Goal: Find contact information: Find contact information

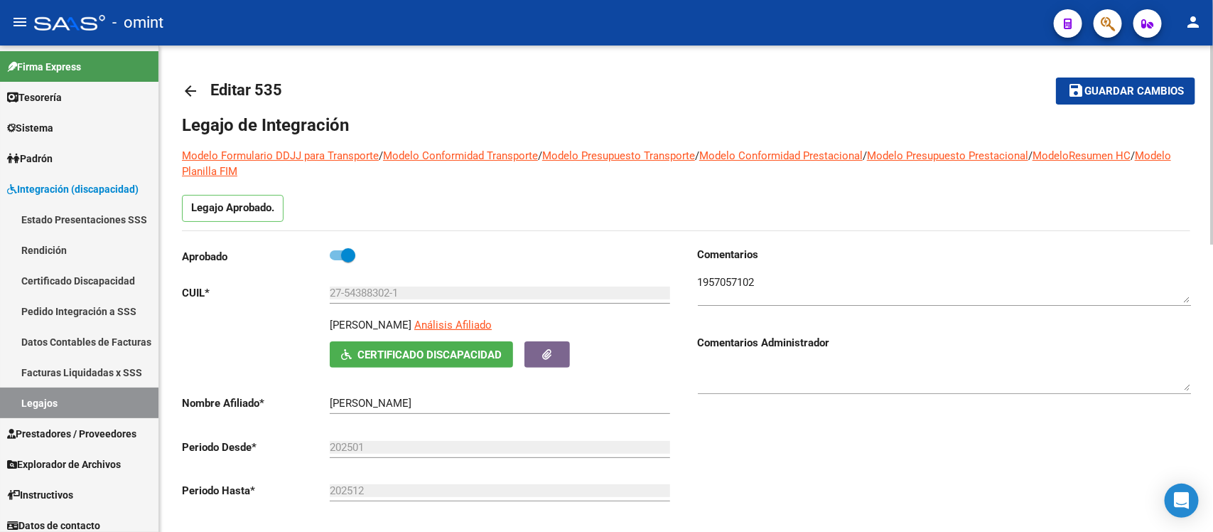
click at [189, 96] on mat-icon "arrow_back" at bounding box center [190, 90] width 17 height 17
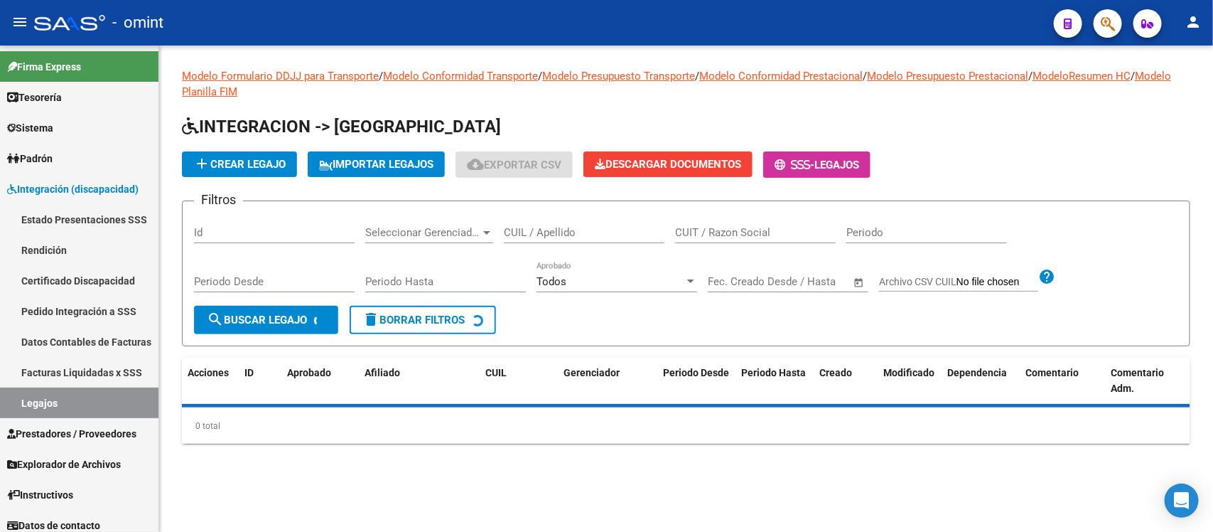
click at [541, 232] on input "CUIL / Apellido" at bounding box center [584, 232] width 161 height 13
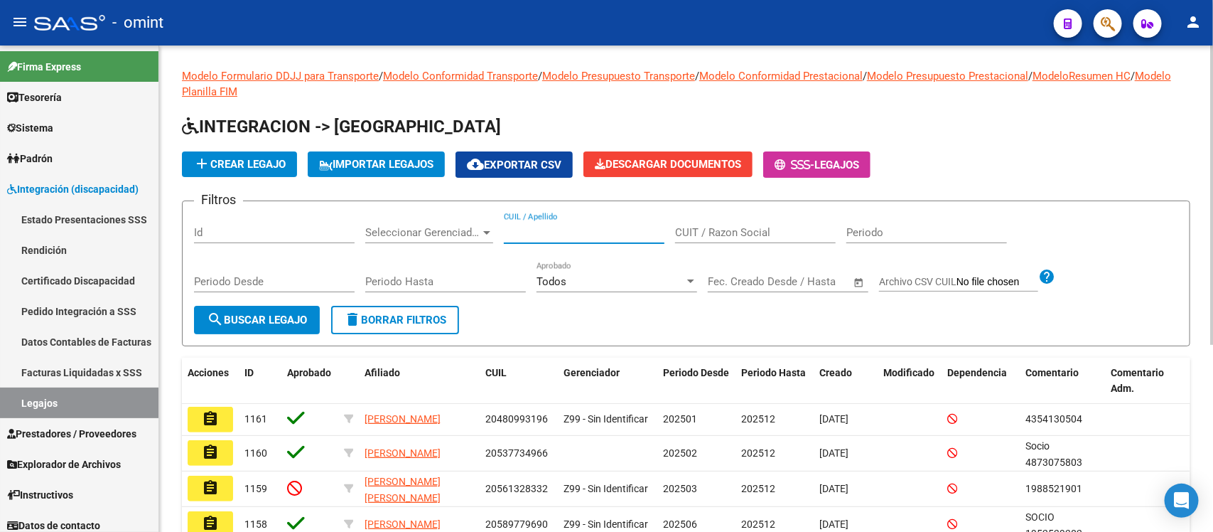
paste input "48990115"
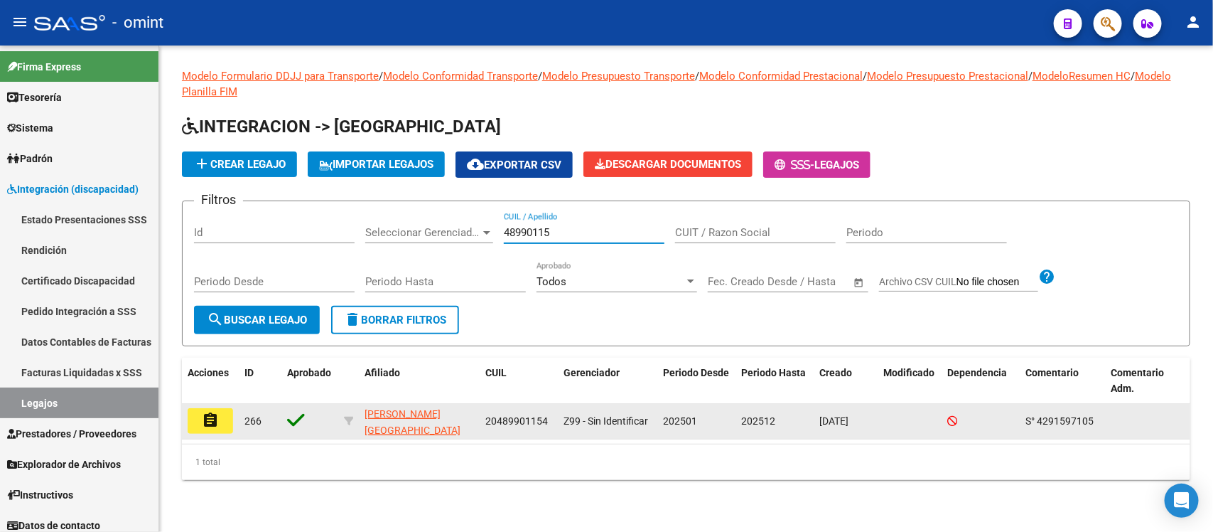
type input "48990115"
click at [210, 424] on mat-icon "assignment" at bounding box center [210, 420] width 17 height 17
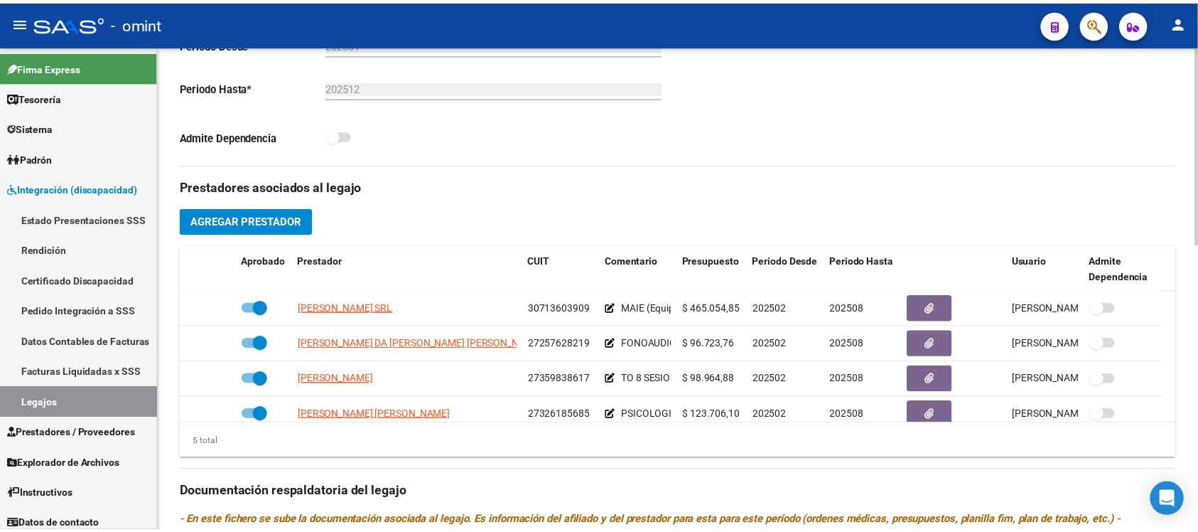
scroll to position [533, 0]
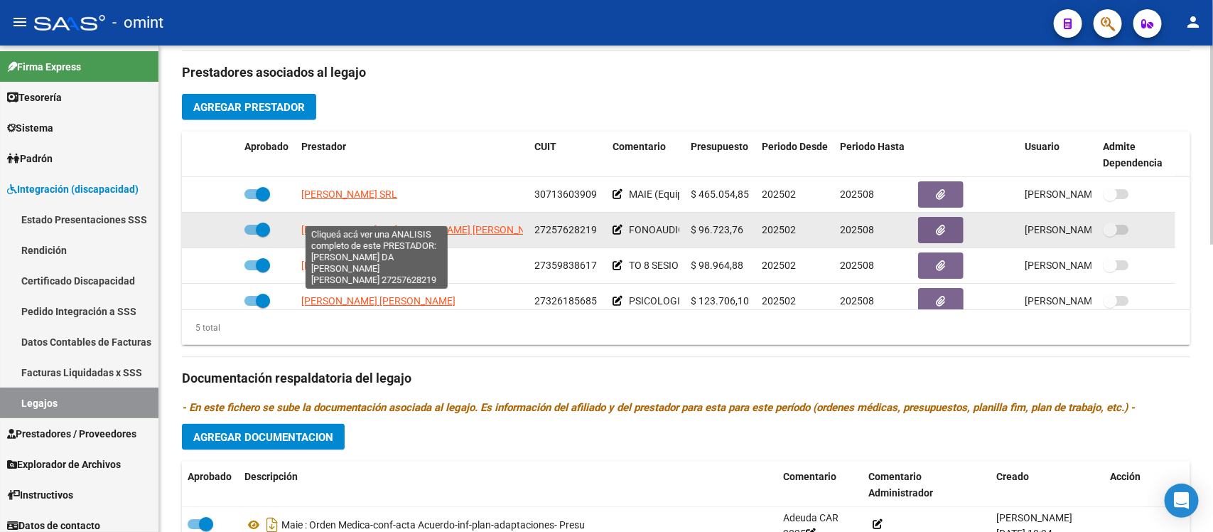
click at [431, 224] on span "[PERSON_NAME] DA [PERSON_NAME] [PERSON_NAME]" at bounding box center [424, 229] width 247 height 11
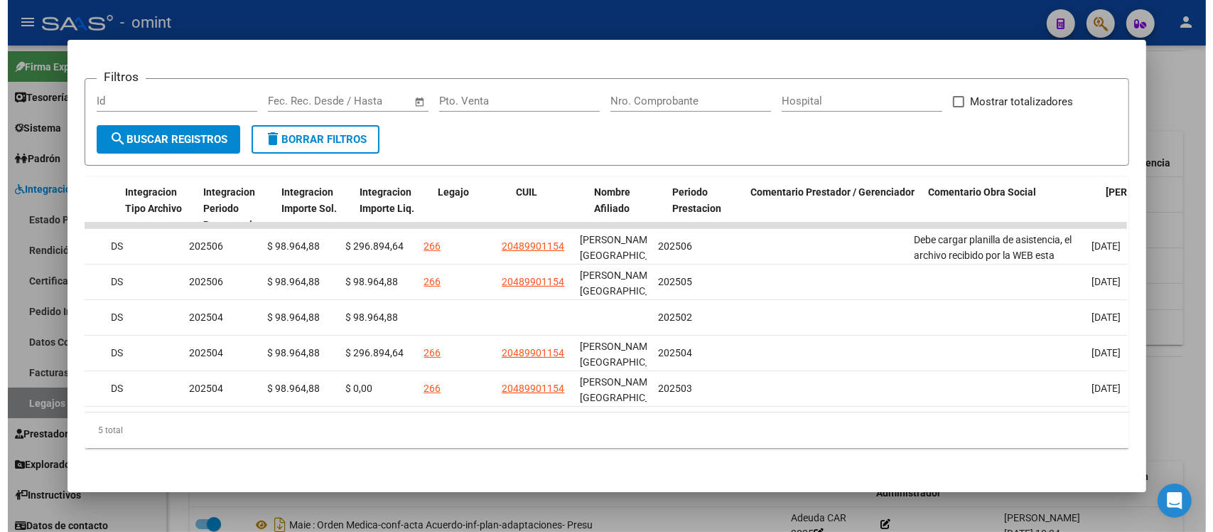
scroll to position [0, 2027]
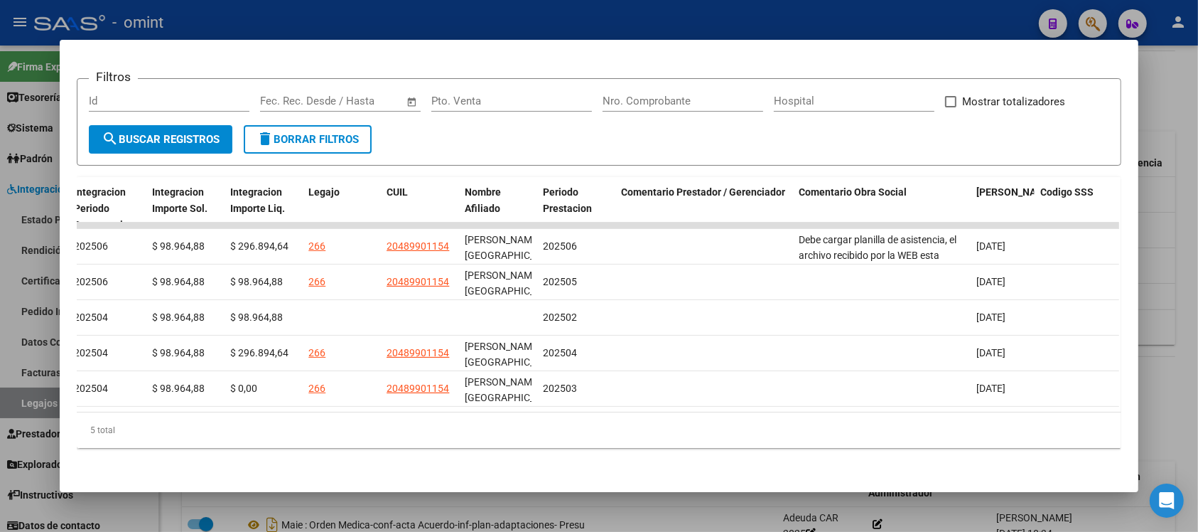
click at [734, 513] on div at bounding box center [599, 266] width 1198 height 532
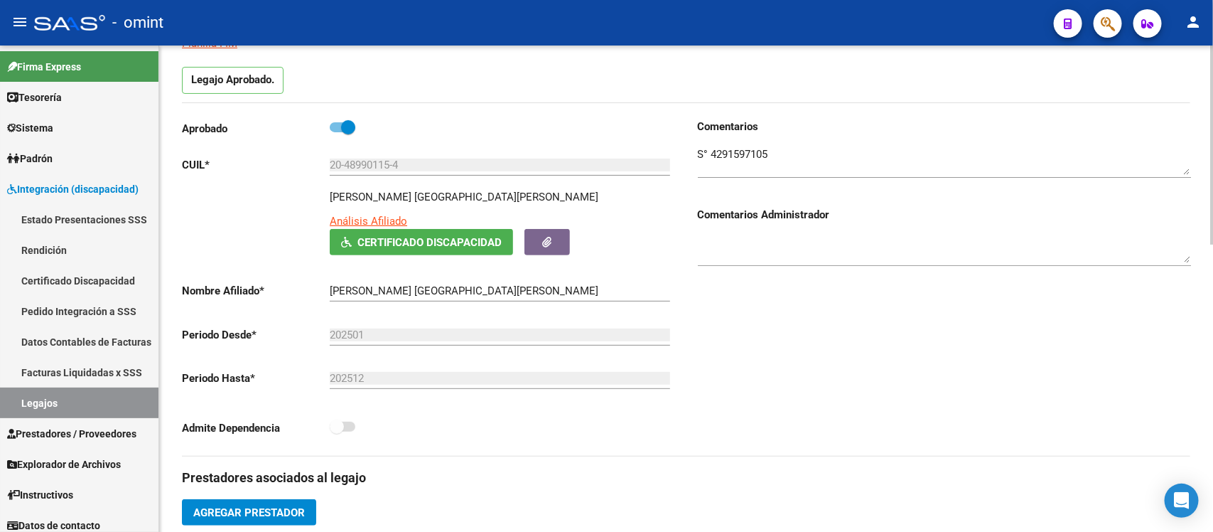
scroll to position [0, 0]
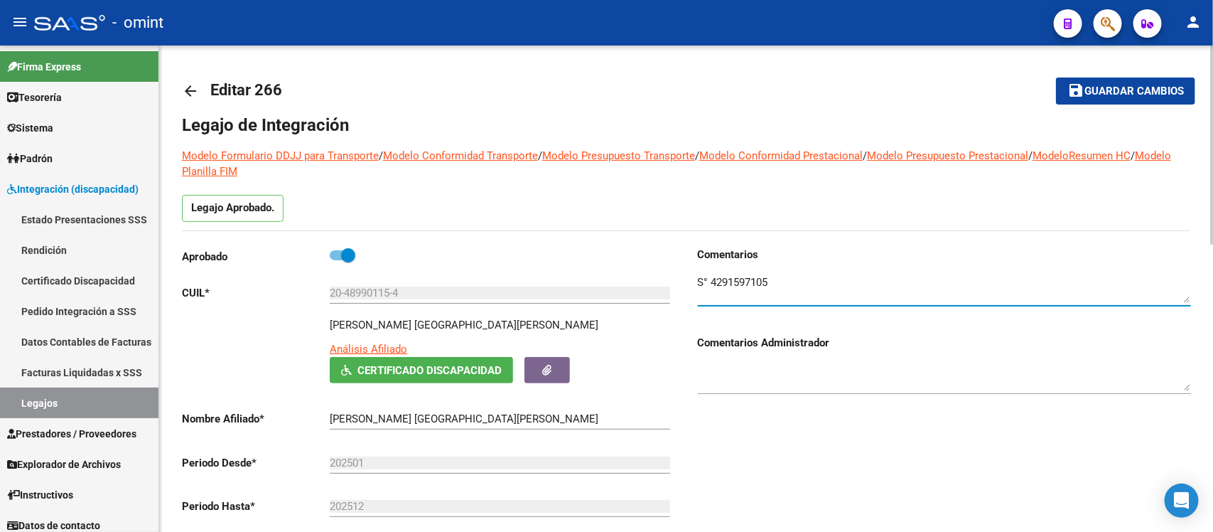
drag, startPoint x: 709, startPoint y: 279, endPoint x: 797, endPoint y: 272, distance: 87.7
click at [797, 272] on div at bounding box center [944, 283] width 493 height 43
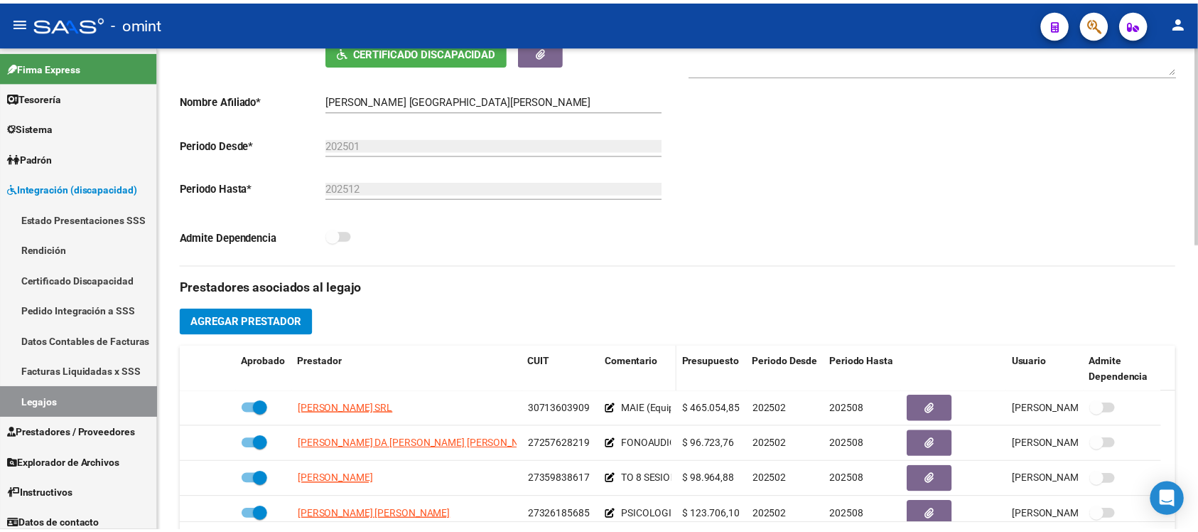
scroll to position [444, 0]
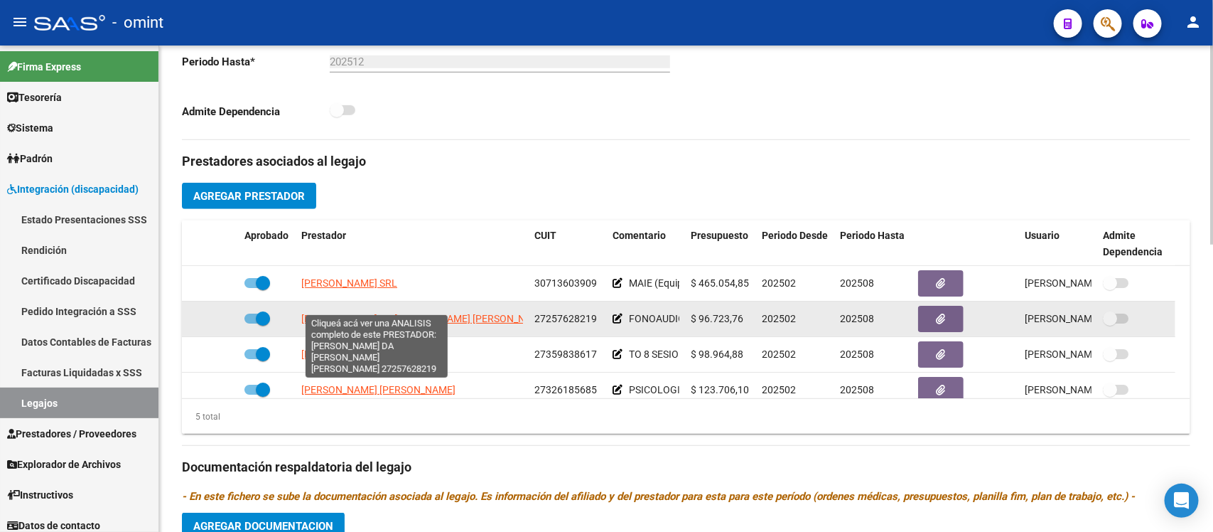
click at [410, 313] on span "[PERSON_NAME] DA [PERSON_NAME] [PERSON_NAME]" at bounding box center [424, 318] width 247 height 11
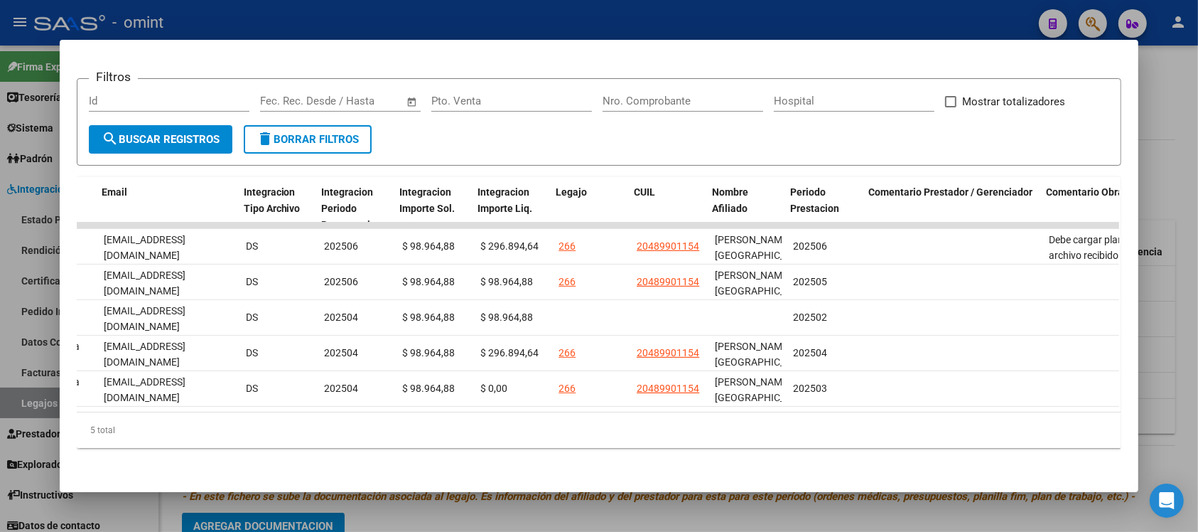
scroll to position [0, 1783]
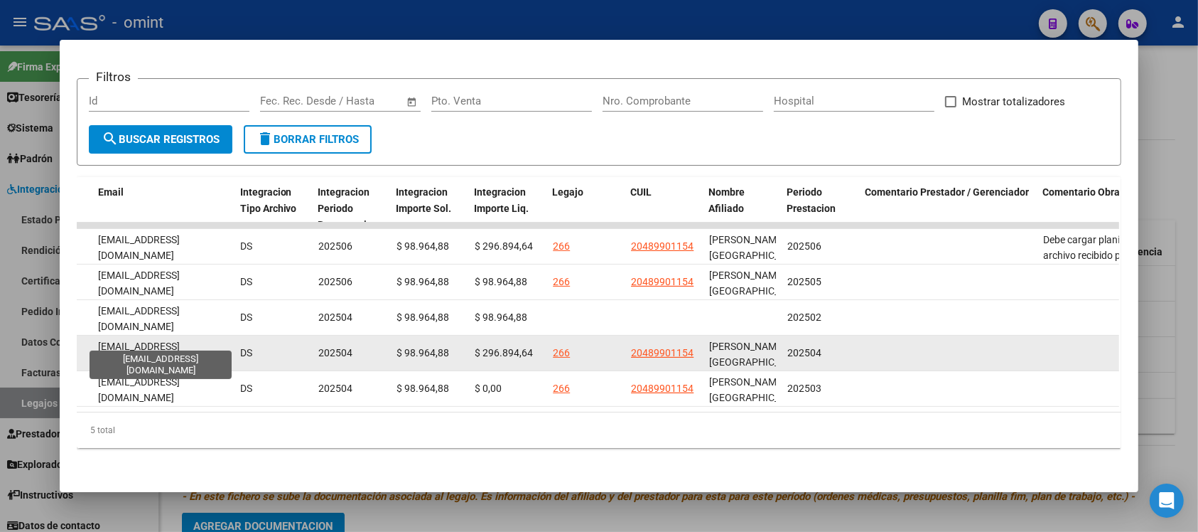
click at [169, 340] on span "[EMAIL_ADDRESS][DOMAIN_NAME]" at bounding box center [139, 354] width 82 height 28
copy span "[EMAIL_ADDRESS][DOMAIN_NAME]"
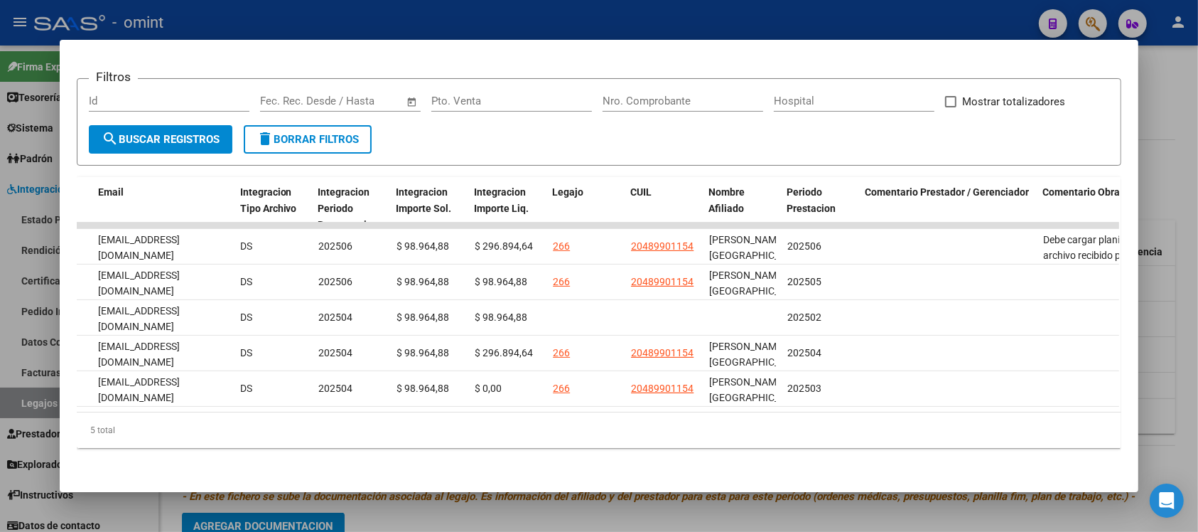
drag, startPoint x: 701, startPoint y: 396, endPoint x: 537, endPoint y: 418, distance: 165.7
click at [535, 418] on div "ID CAE Facturado x Orden De Area CPBT Monto Fecha Cpbt Fecha Recibido Hospital …" at bounding box center [599, 312] width 1044 height 271
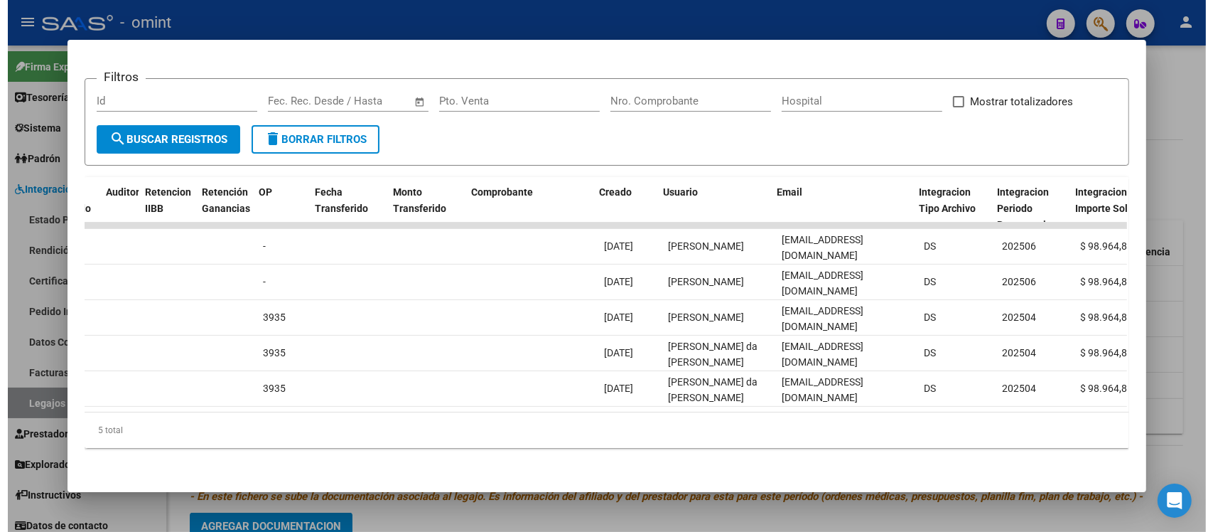
scroll to position [0, 1189]
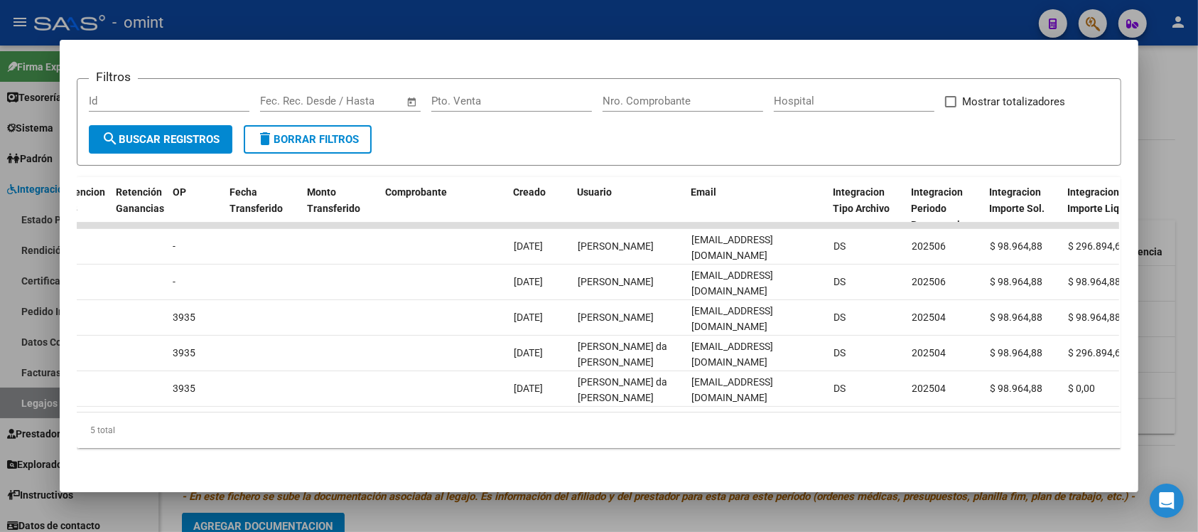
click at [492, 9] on div at bounding box center [599, 266] width 1198 height 532
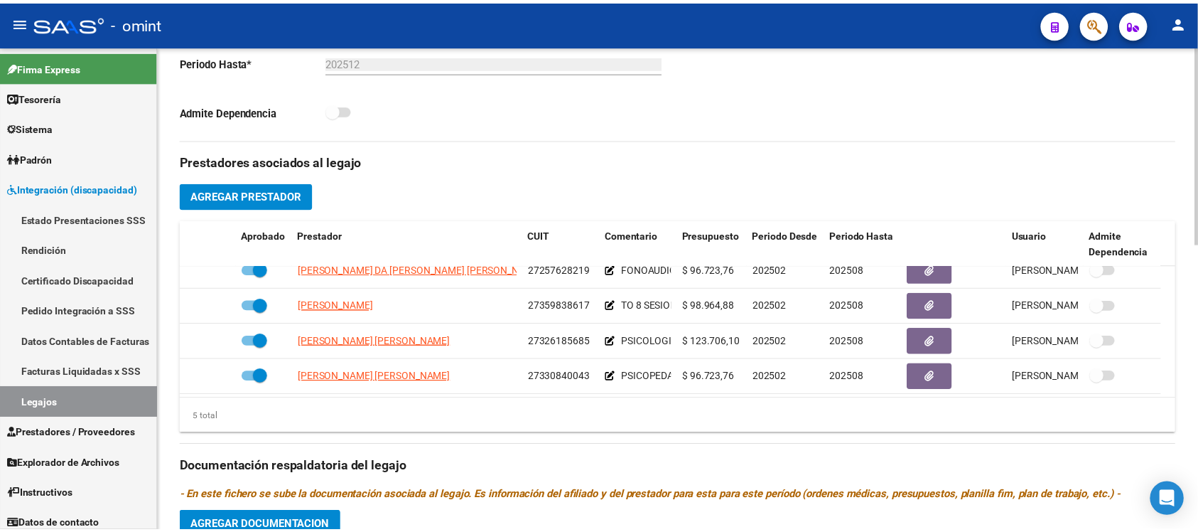
scroll to position [50, 0]
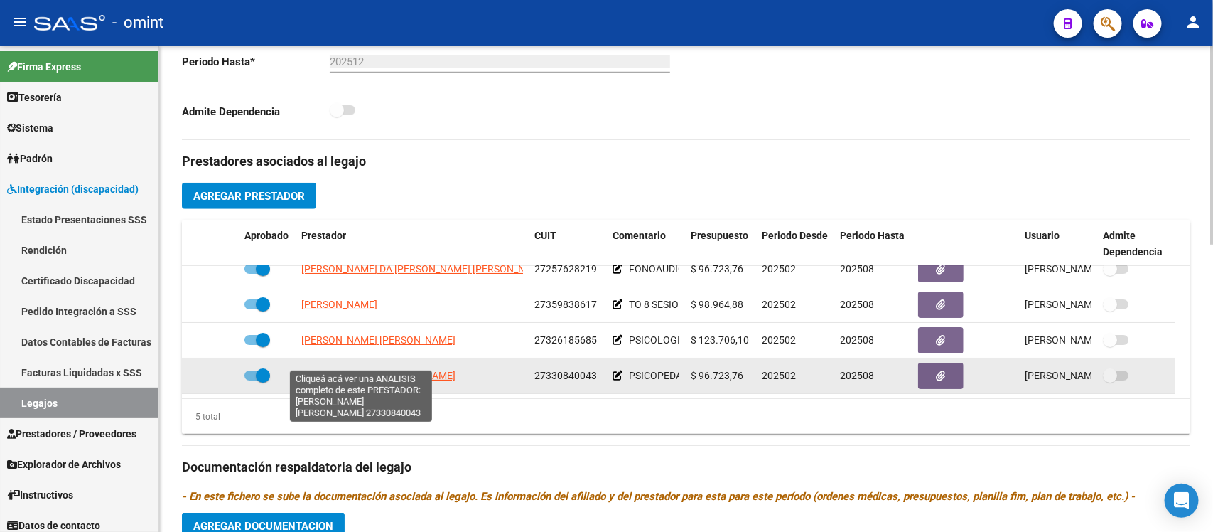
click at [353, 370] on span "[PERSON_NAME] [PERSON_NAME]" at bounding box center [378, 375] width 154 height 11
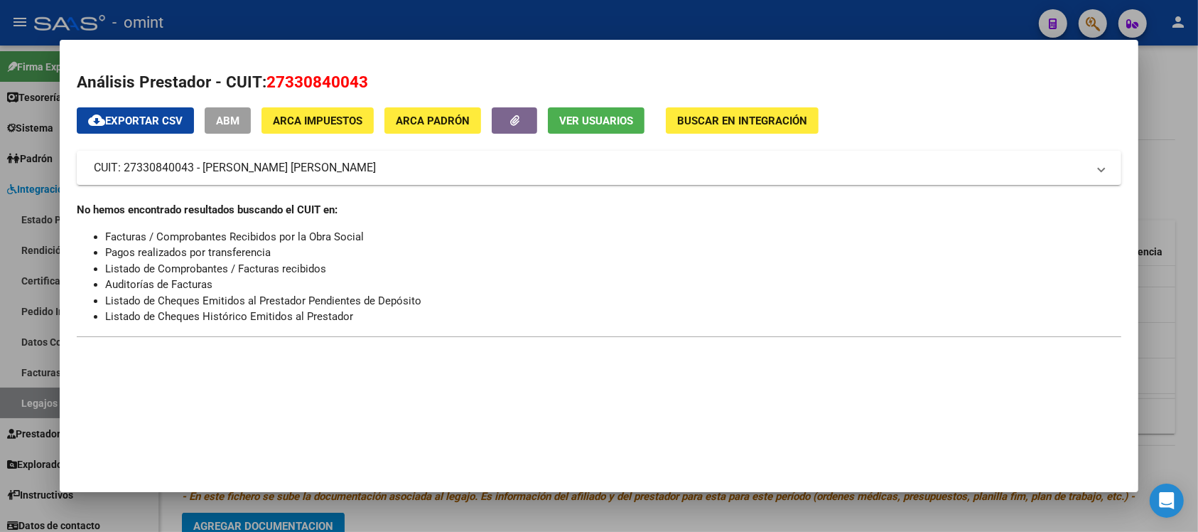
click at [449, 16] on div at bounding box center [599, 266] width 1198 height 532
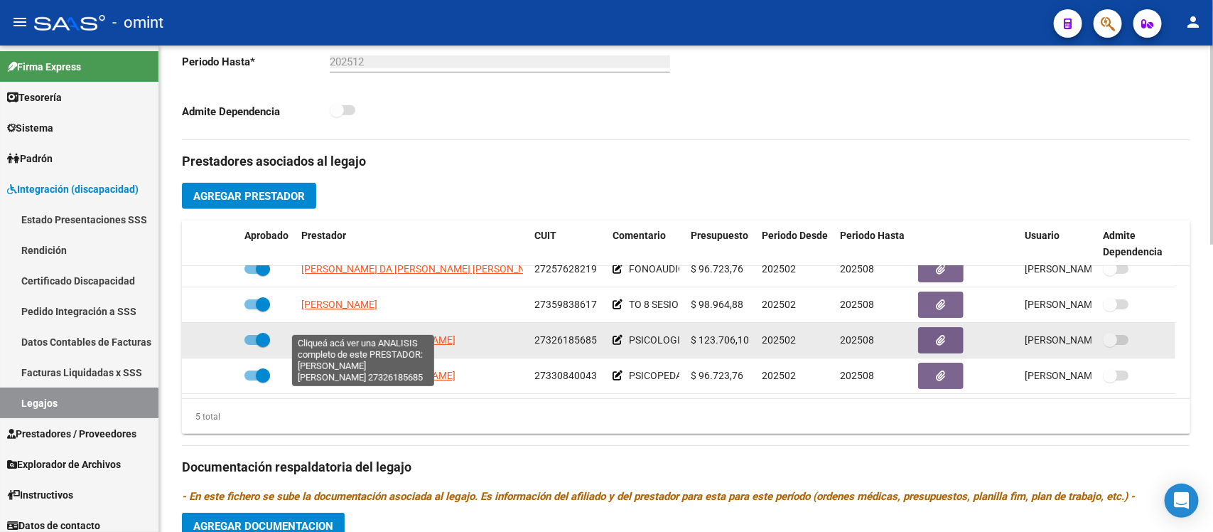
click at [390, 334] on span "[PERSON_NAME] [PERSON_NAME]" at bounding box center [378, 339] width 154 height 11
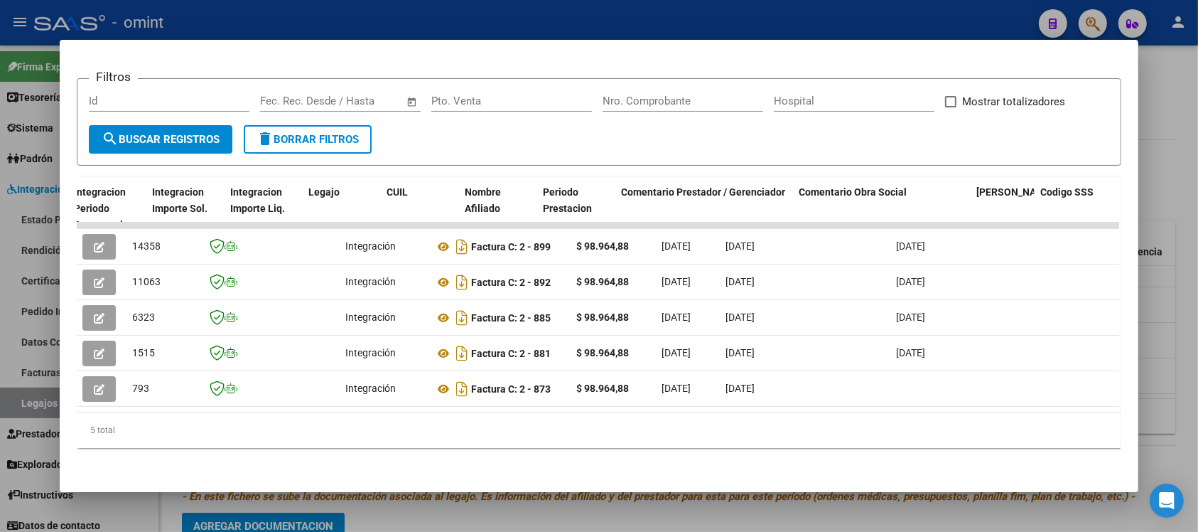
scroll to position [0, 2027]
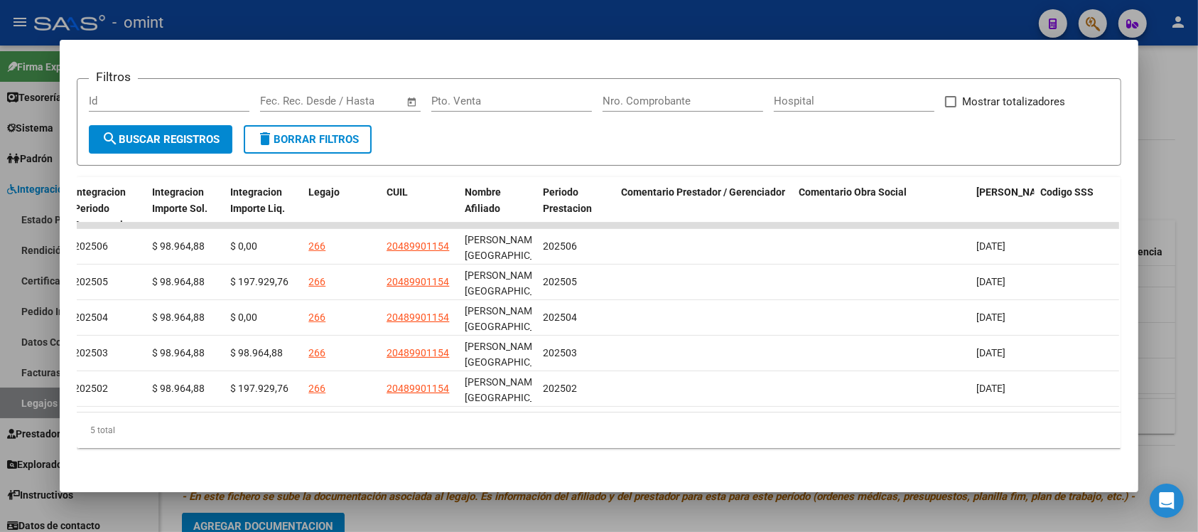
click at [672, 9] on div at bounding box center [599, 266] width 1198 height 532
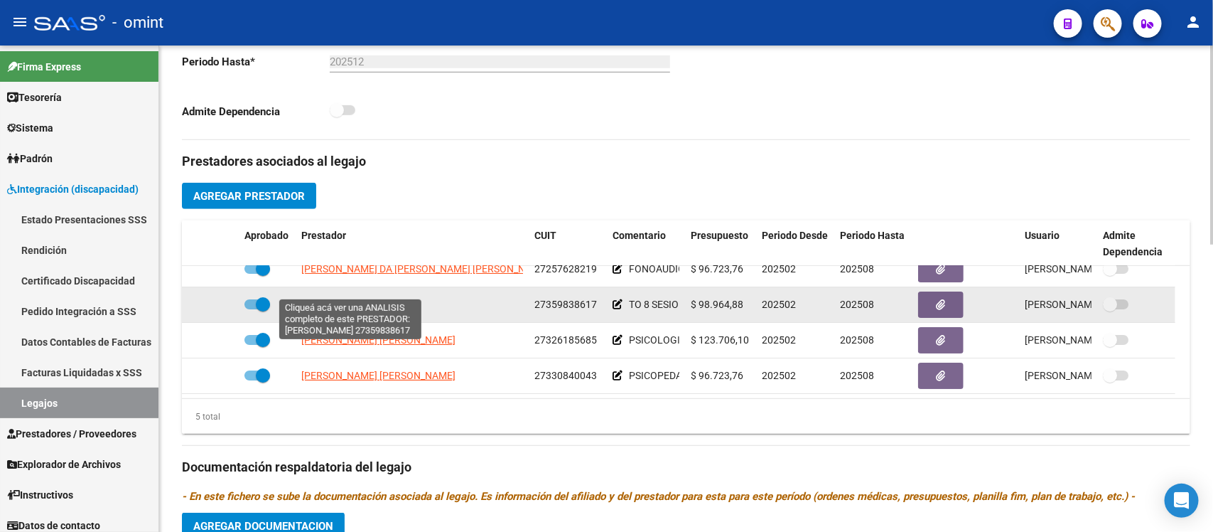
click at [372, 299] on span "[PERSON_NAME]" at bounding box center [339, 304] width 76 height 11
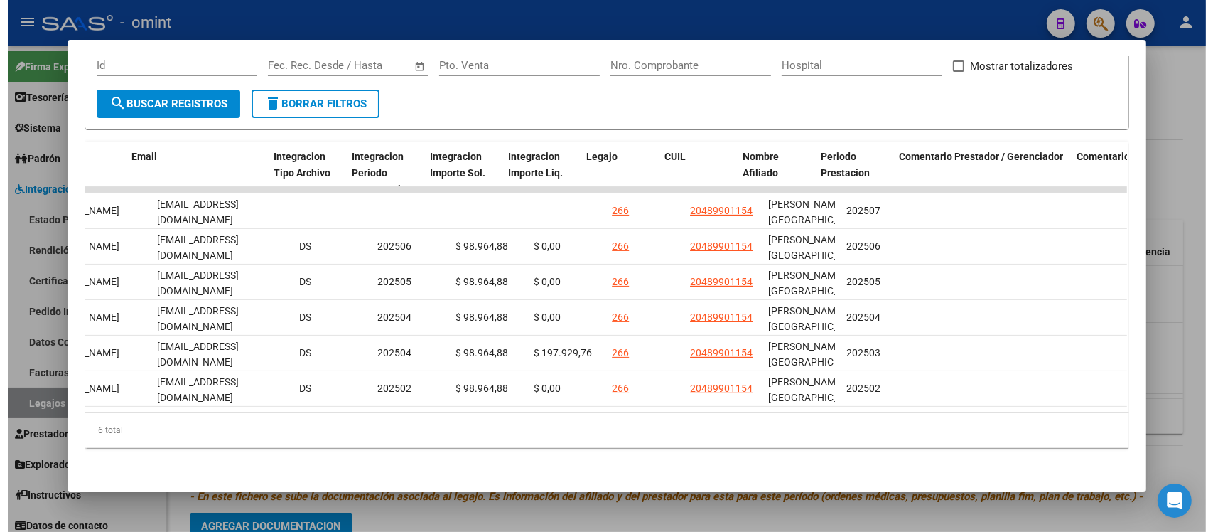
scroll to position [0, 1769]
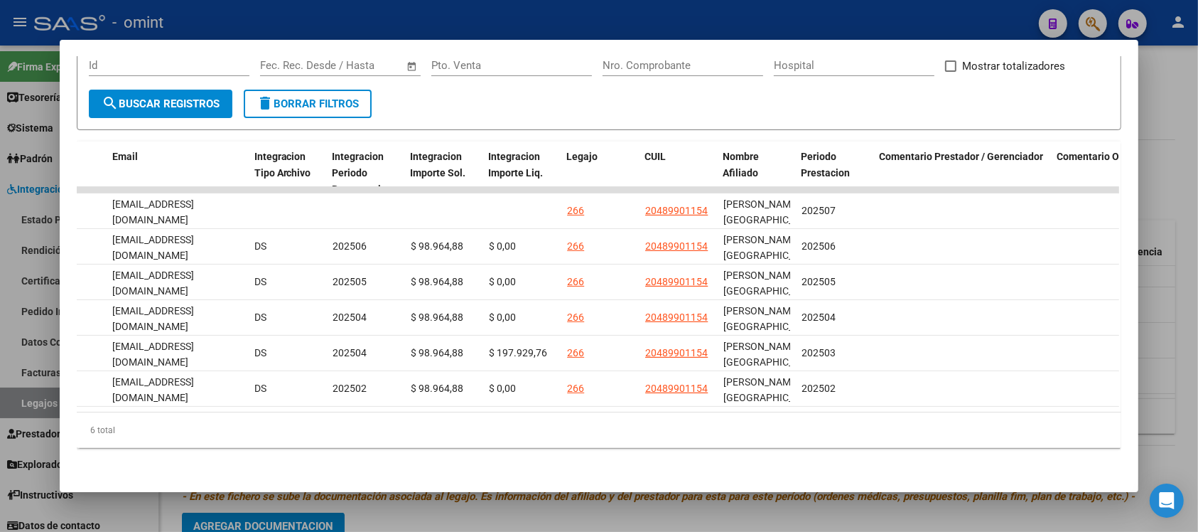
click at [770, 12] on div at bounding box center [599, 266] width 1198 height 532
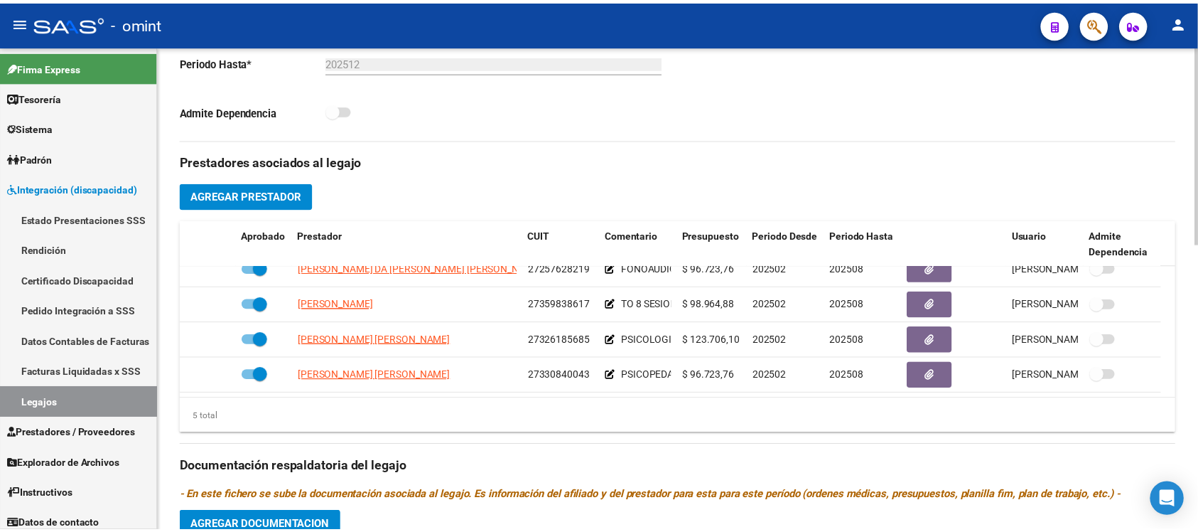
scroll to position [0, 0]
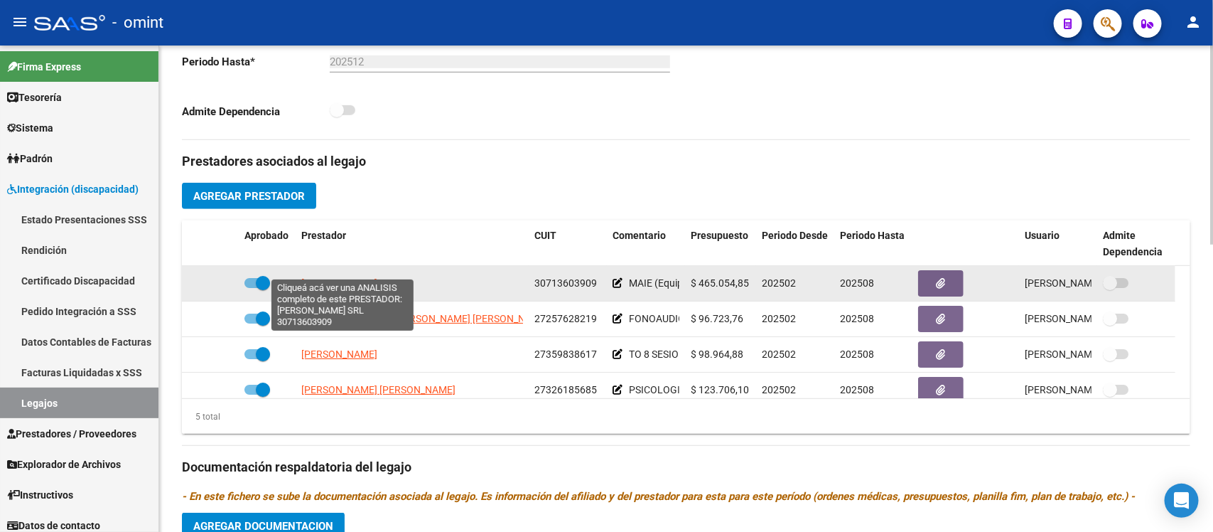
click at [350, 277] on span "[PERSON_NAME] SRL" at bounding box center [349, 282] width 96 height 11
type textarea "30713603909"
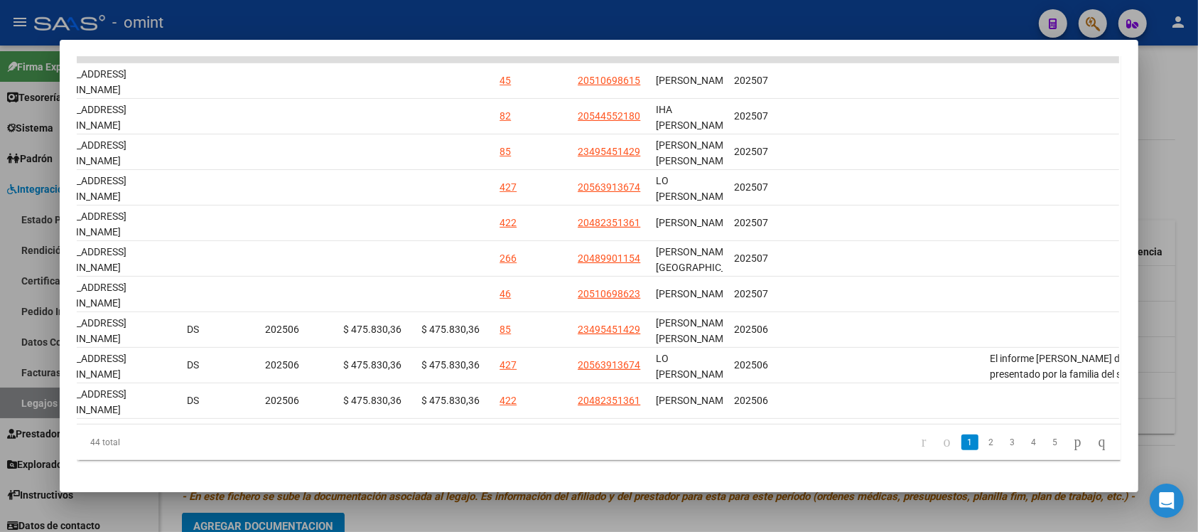
scroll to position [0, 2027]
